Goal: Find specific page/section

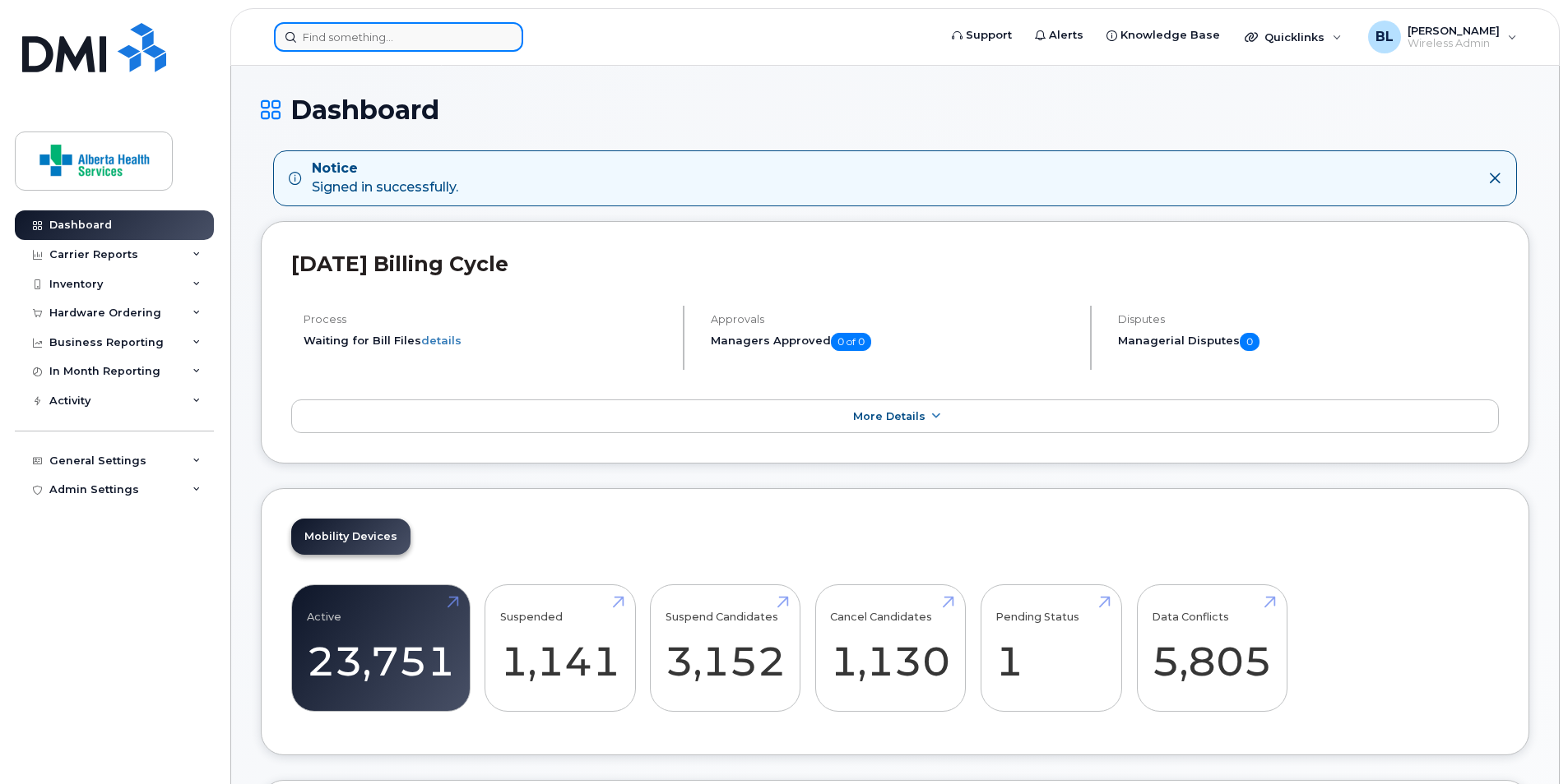
click at [416, 45] on input at bounding box center [398, 37] width 249 height 29
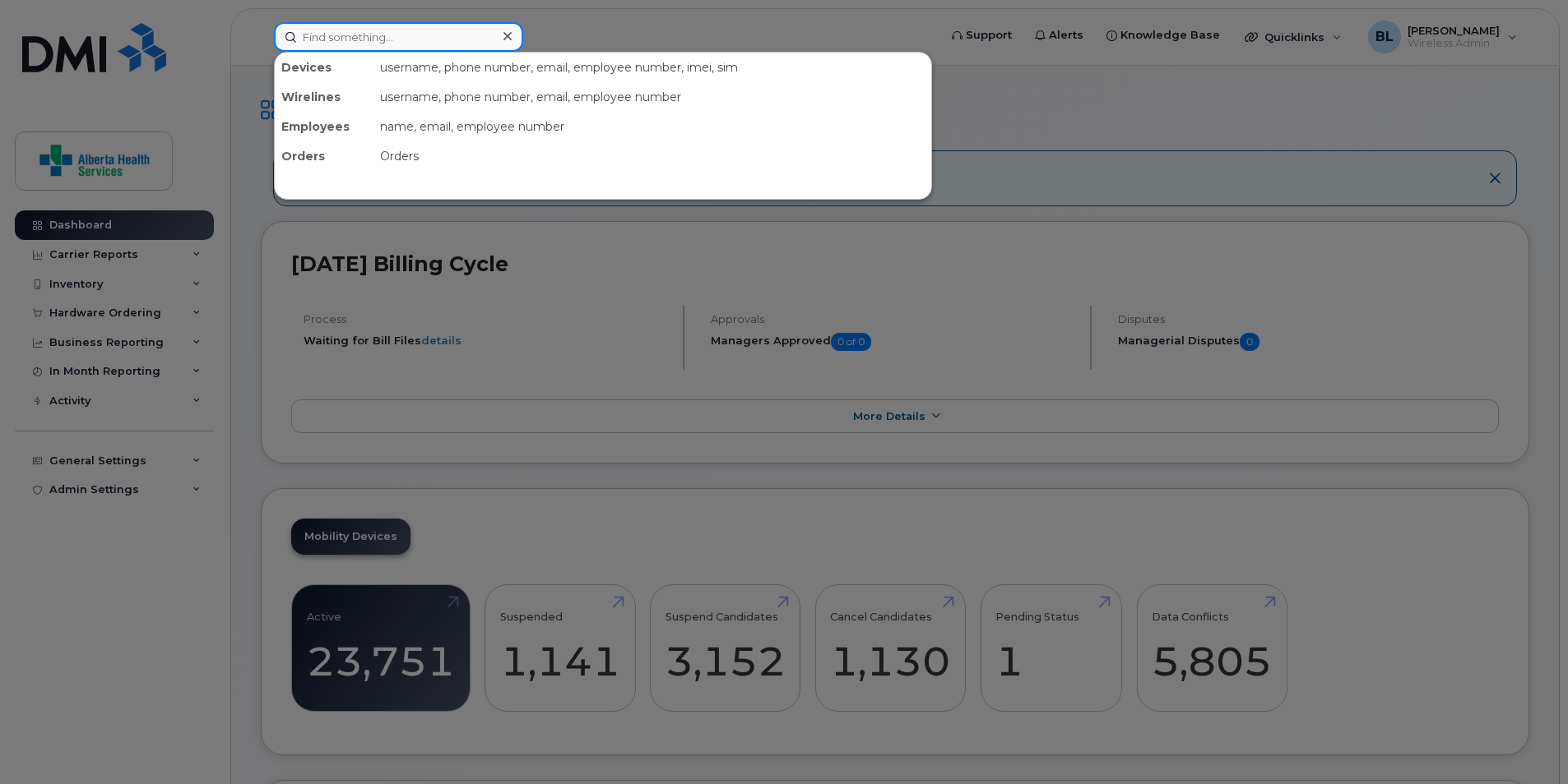
paste input "[PHONE_NUMBER]"
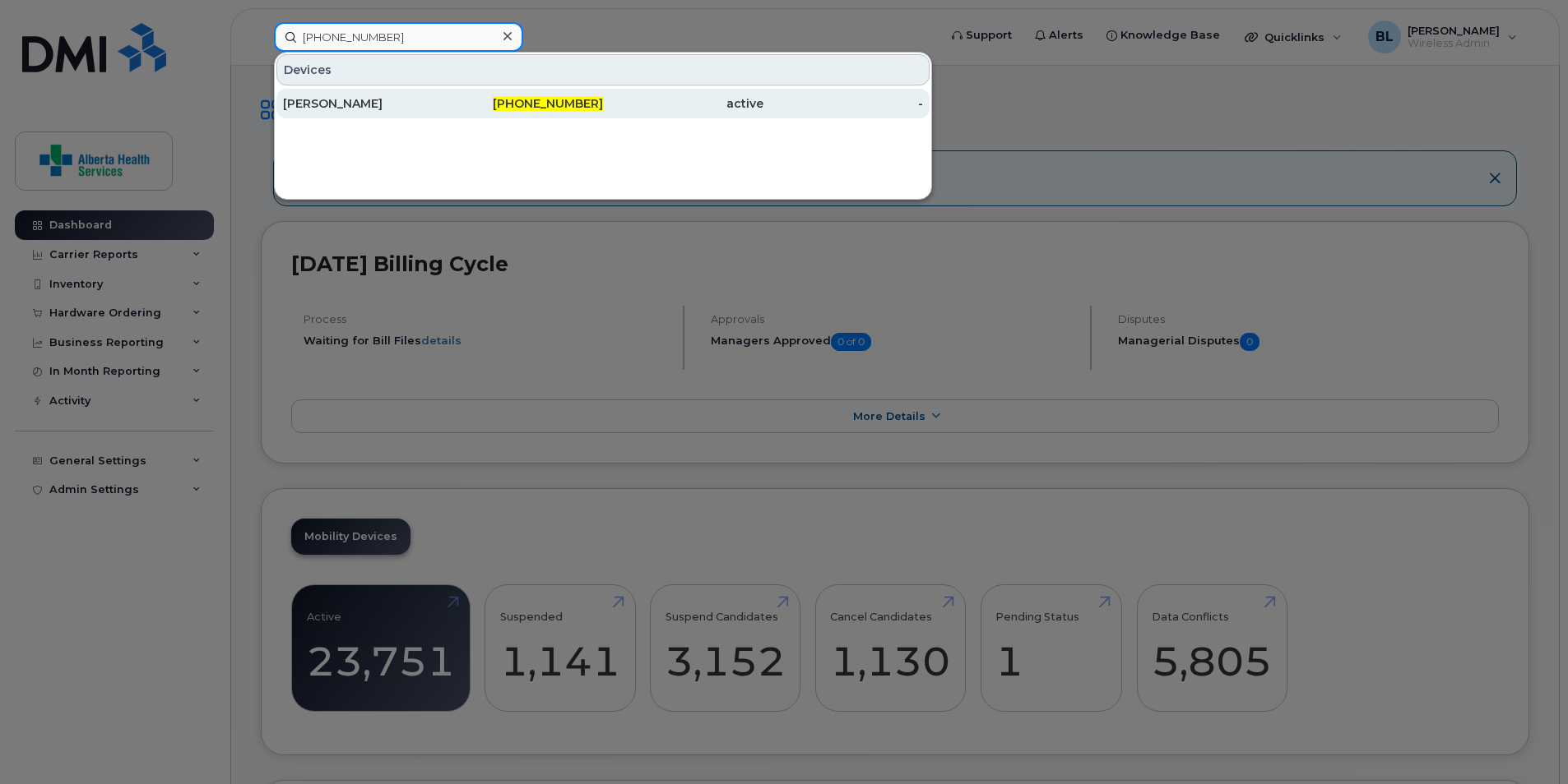
type input "[PHONE_NUMBER]"
click at [443, 96] on div "[PERSON_NAME]" at bounding box center [524, 103] width 160 height 29
